Goal: Information Seeking & Learning: Learn about a topic

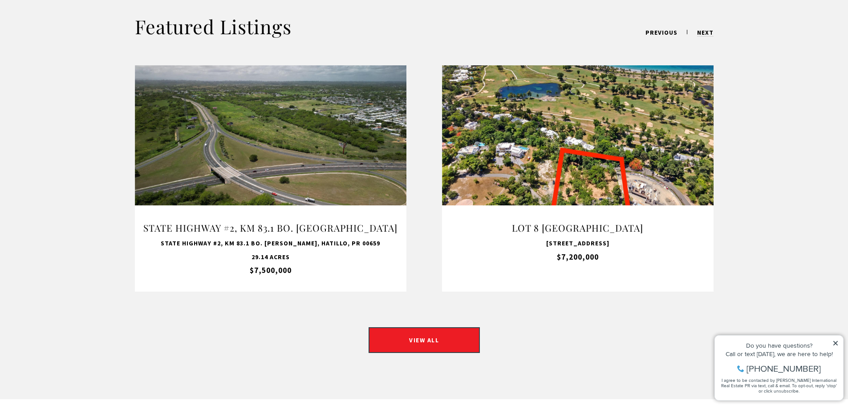
scroll to position [712, 0]
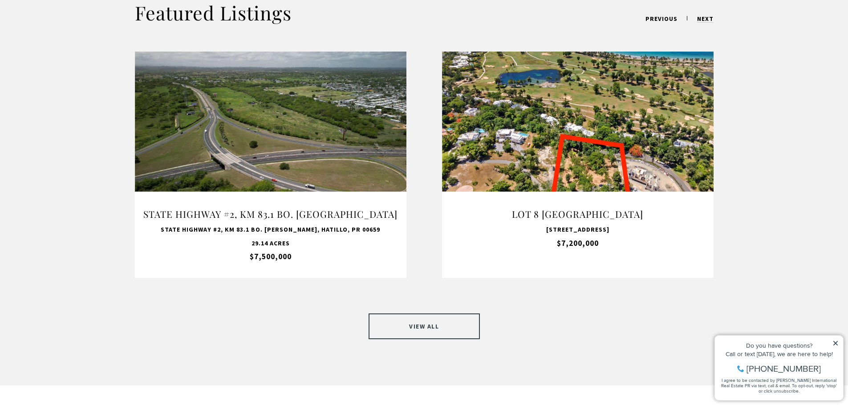
click at [432, 316] on link "VIEW ALL" at bounding box center [424, 327] width 111 height 26
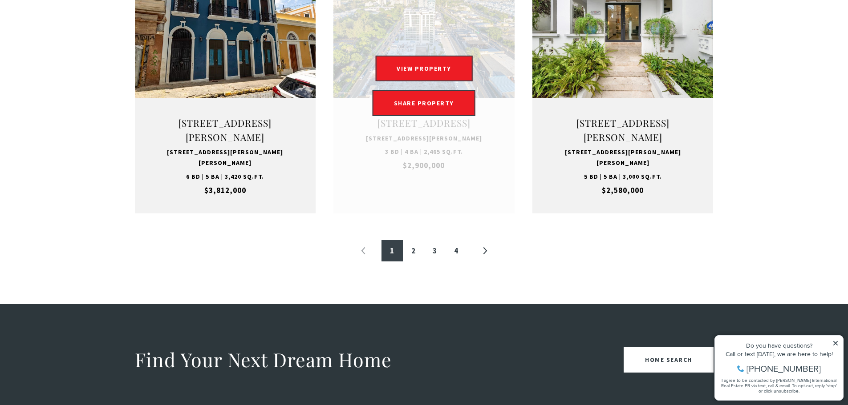
scroll to position [979, 0]
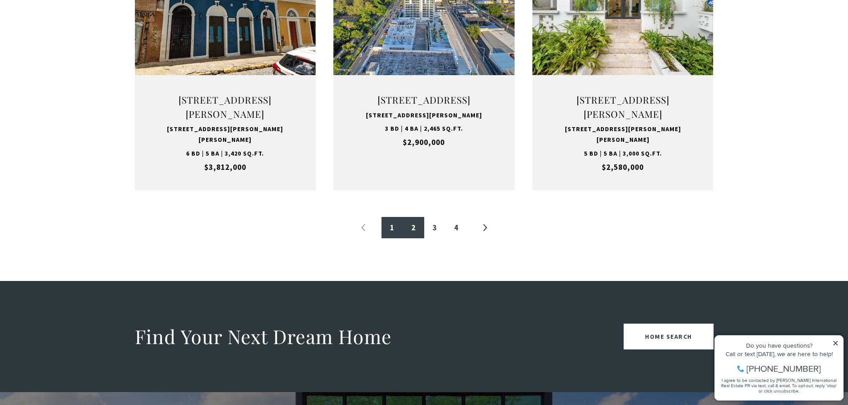
click at [416, 239] on link "2" at bounding box center [413, 227] width 21 height 21
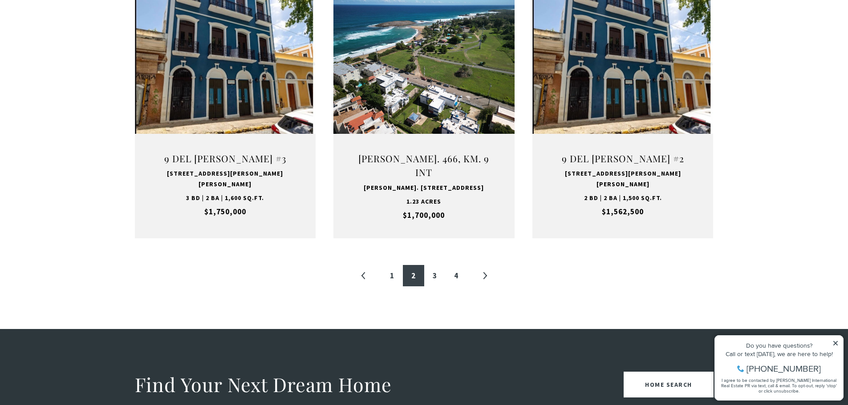
scroll to position [935, 0]
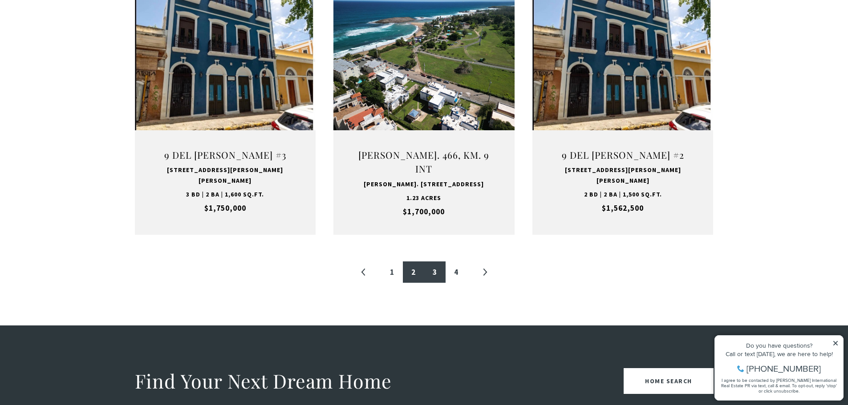
click at [431, 262] on link "3" at bounding box center [434, 272] width 21 height 21
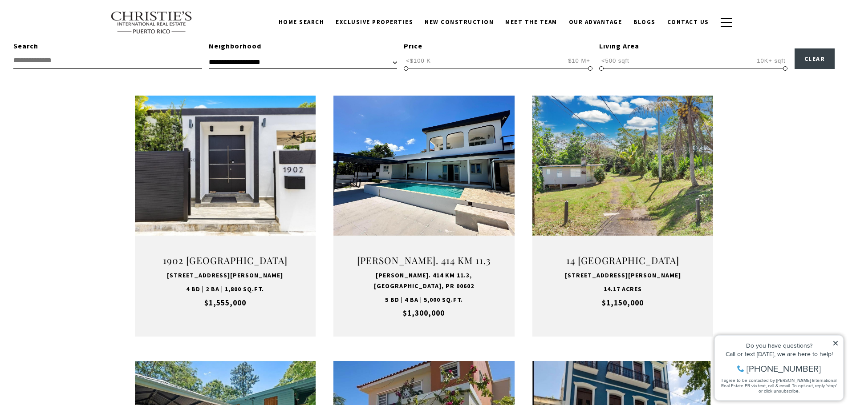
scroll to position [267, 0]
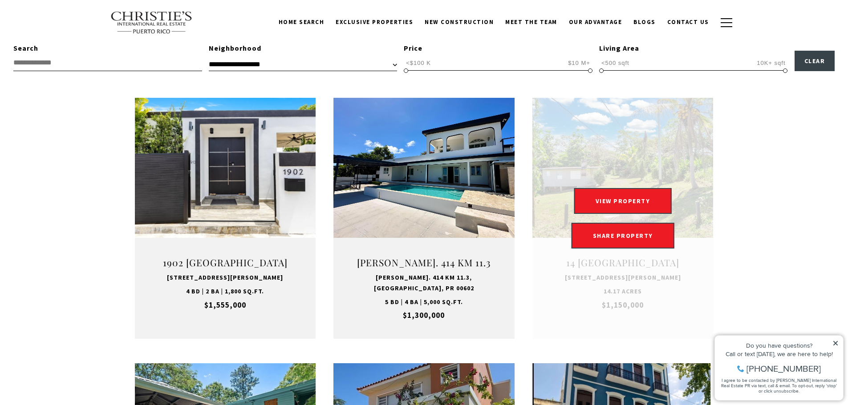
click at [604, 166] on link "Open this option" at bounding box center [622, 219] width 181 height 242
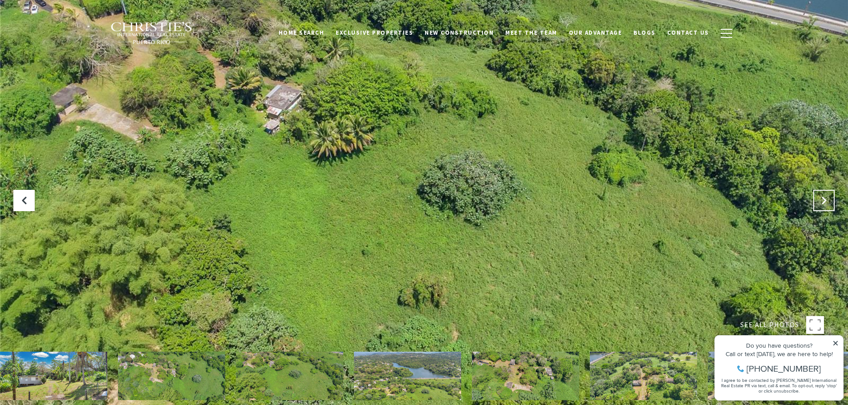
click at [818, 201] on button "Next Slide" at bounding box center [823, 200] width 21 height 21
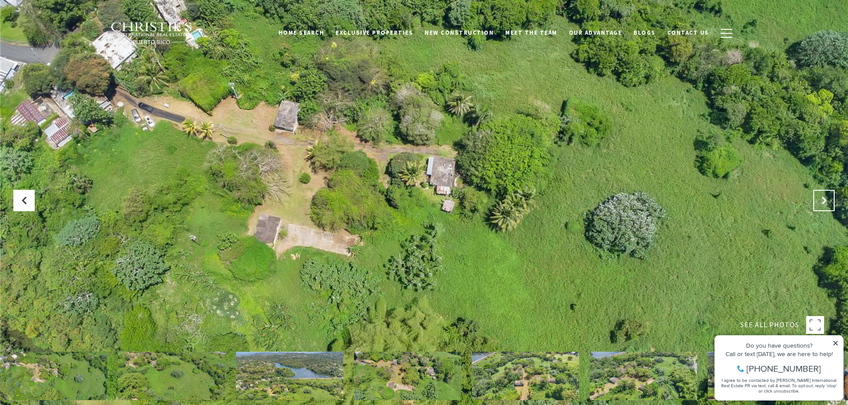
click at [817, 198] on button "Next Slide" at bounding box center [823, 200] width 21 height 21
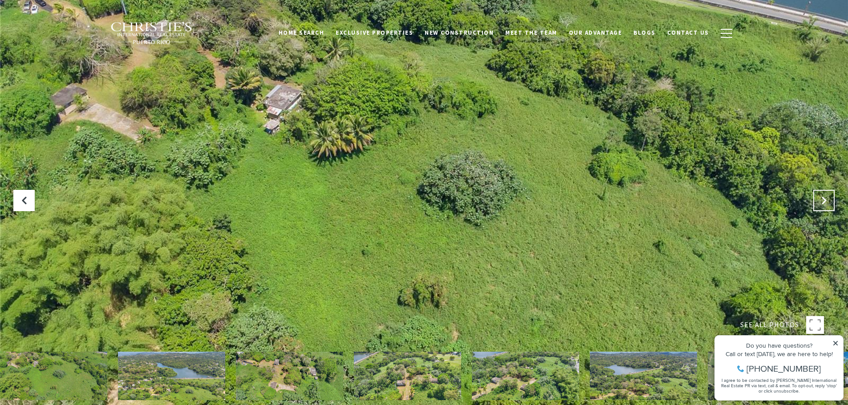
click at [817, 198] on button "Next Slide" at bounding box center [823, 200] width 21 height 21
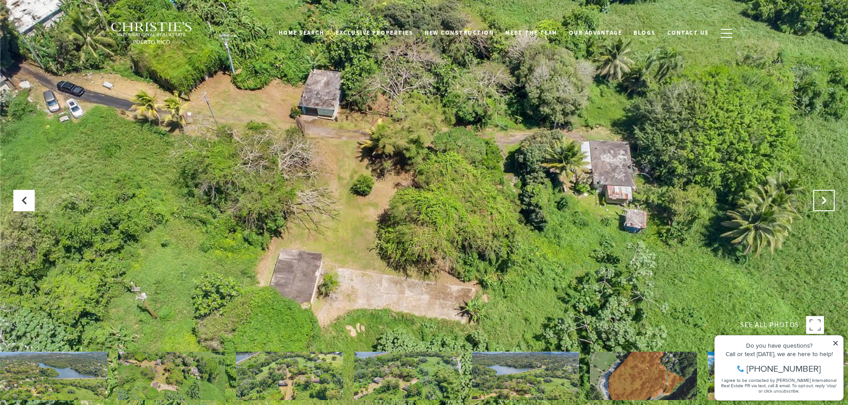
click at [817, 201] on button "Next Slide" at bounding box center [823, 200] width 21 height 21
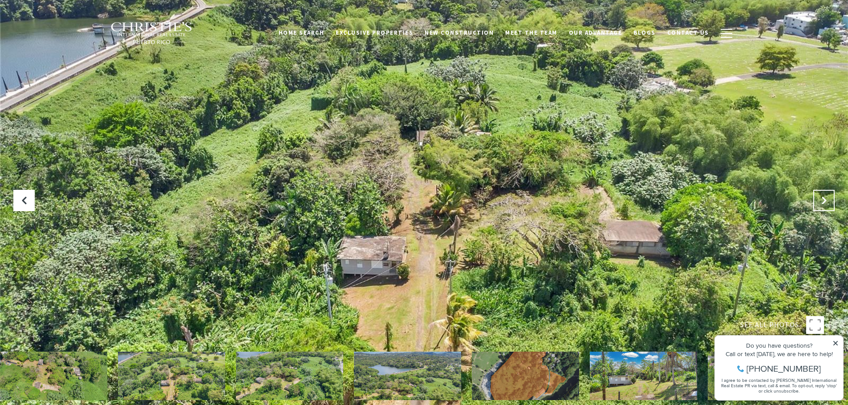
click at [817, 201] on button "Next Slide" at bounding box center [823, 200] width 21 height 21
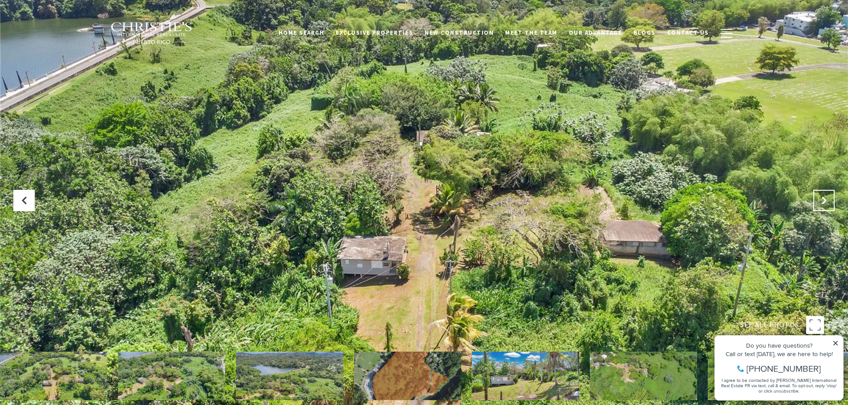
click at [818, 203] on button "Next Slide" at bounding box center [823, 200] width 21 height 21
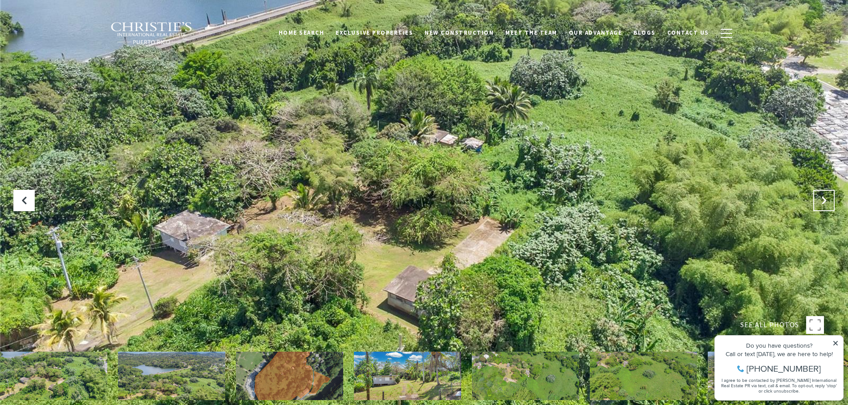
click at [819, 207] on button "Next Slide" at bounding box center [823, 200] width 21 height 21
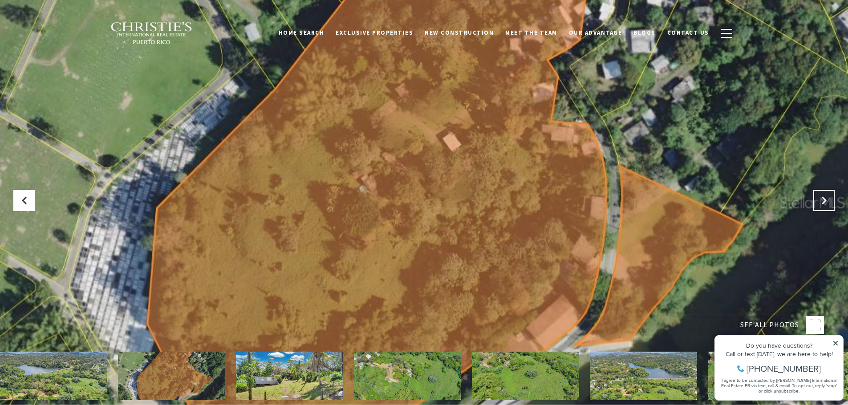
click at [823, 199] on icon "Next Slide" at bounding box center [823, 200] width 9 height 9
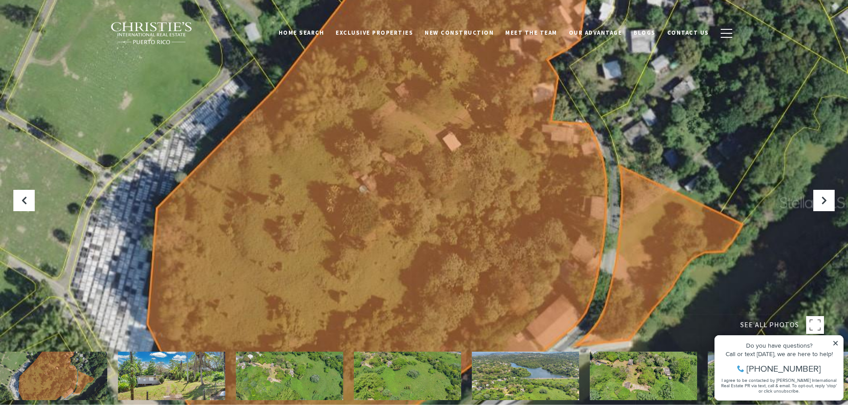
click at [834, 344] on icon at bounding box center [835, 343] width 6 height 6
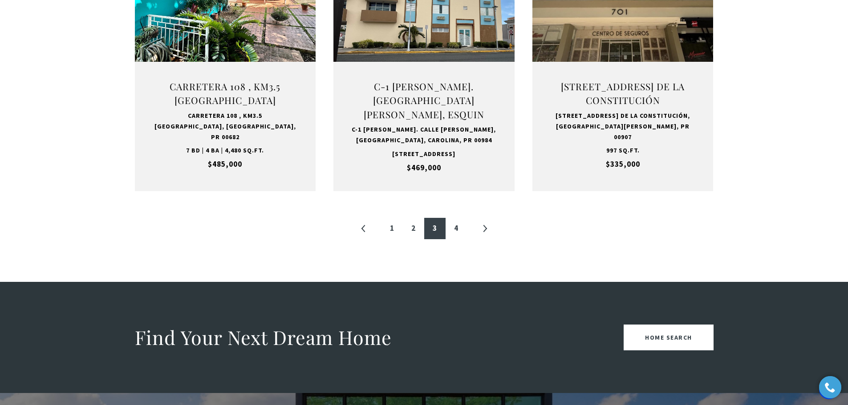
scroll to position [1024, 0]
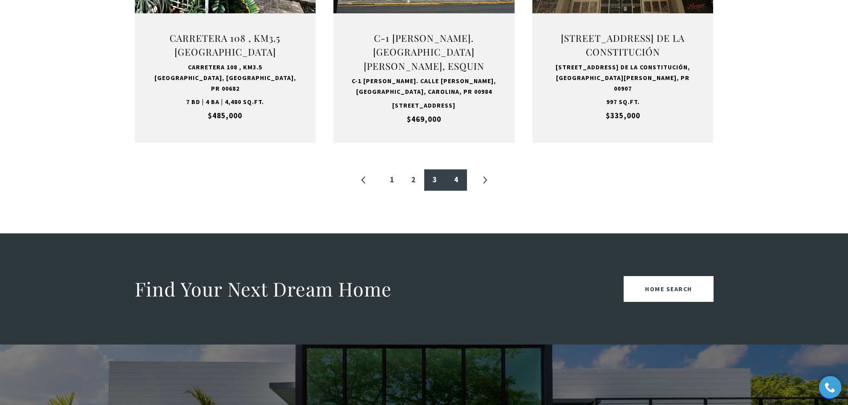
click at [456, 191] on link "4" at bounding box center [455, 180] width 21 height 21
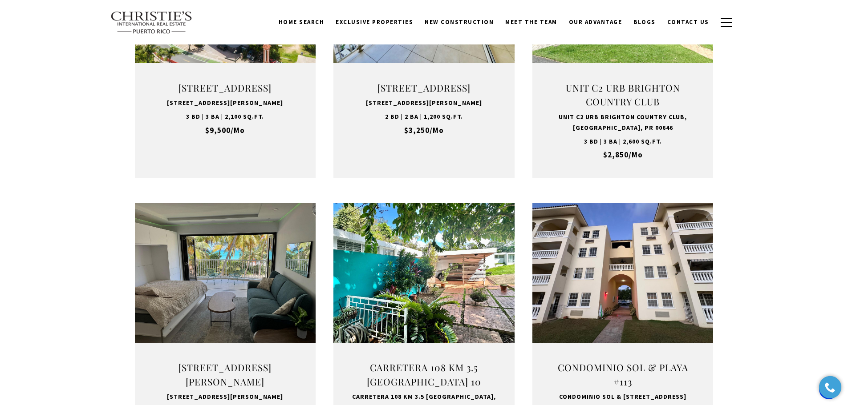
scroll to position [623, 0]
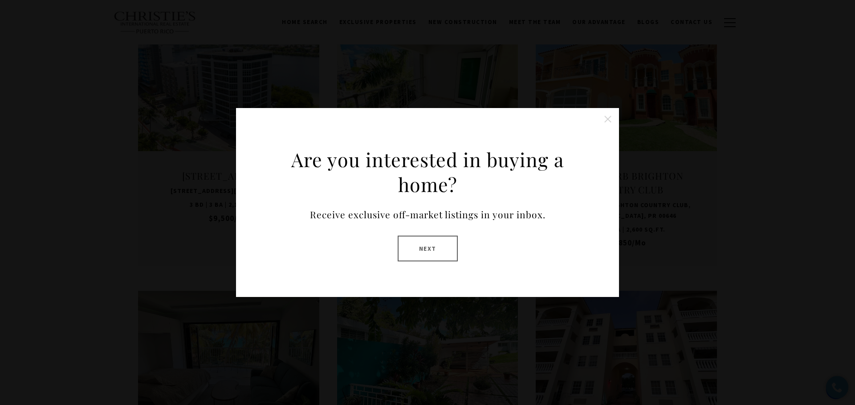
click at [607, 119] on button "Close this option" at bounding box center [608, 119] width 18 height 18
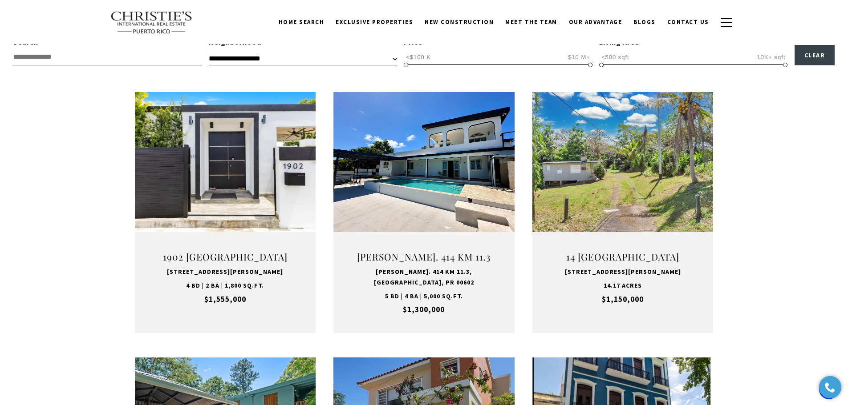
scroll to position [267, 0]
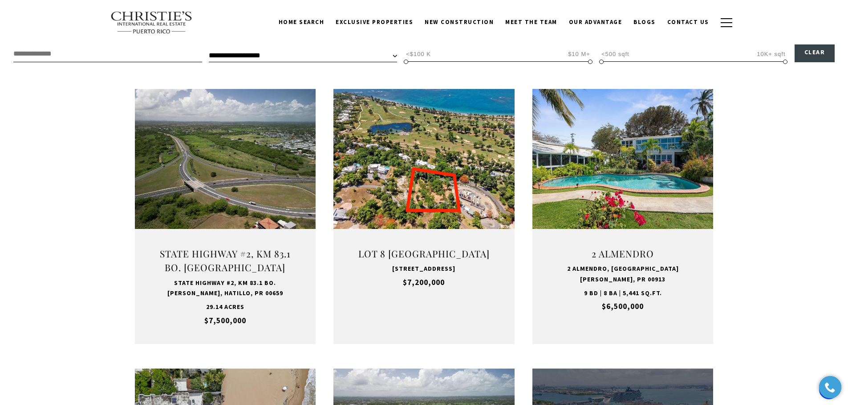
scroll to position [267, 0]
